Goal: Navigation & Orientation: Find specific page/section

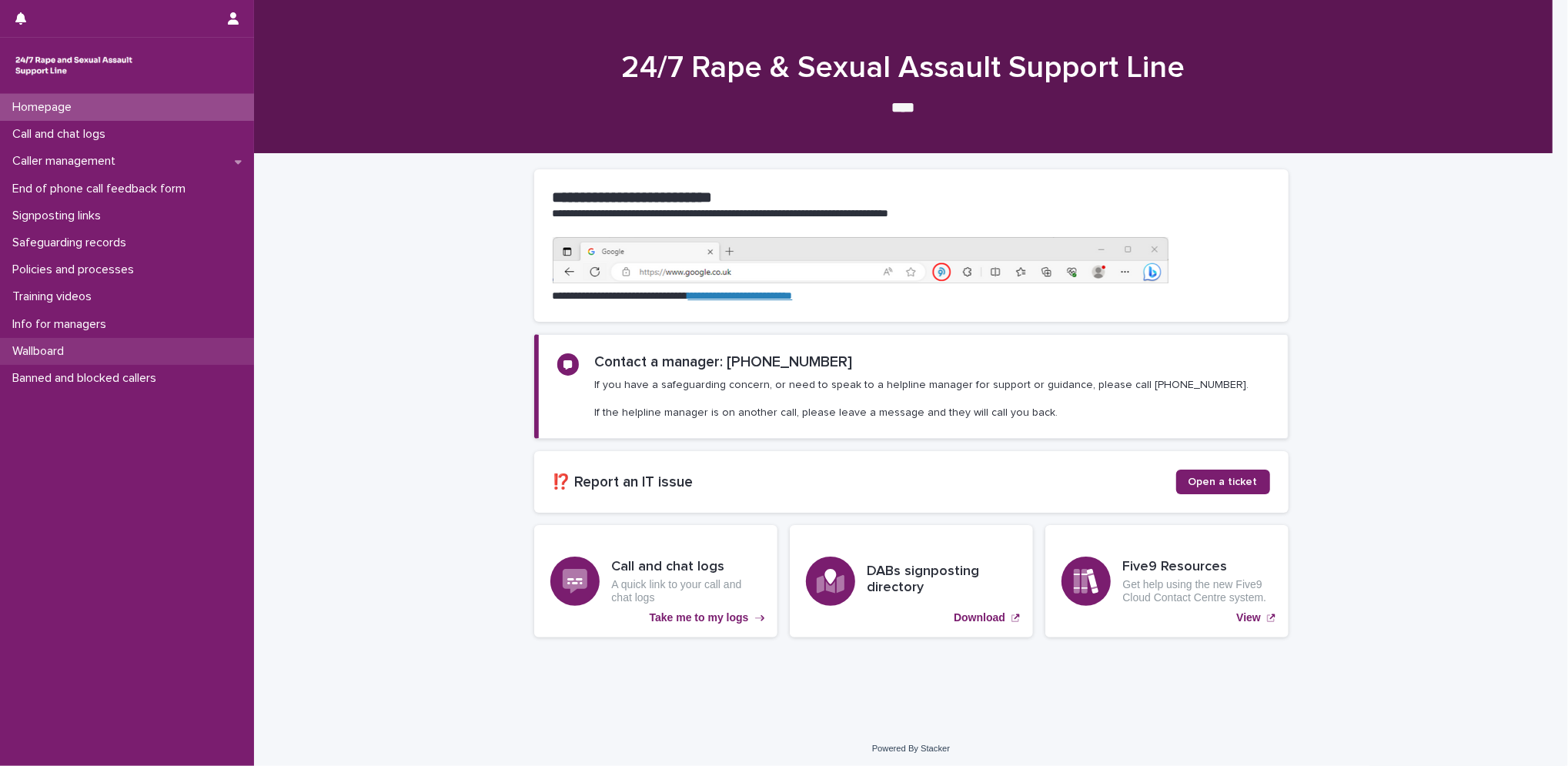
click at [33, 348] on p "Wallboard" at bounding box center [41, 351] width 70 height 15
